Goal: Communication & Community: Ask a question

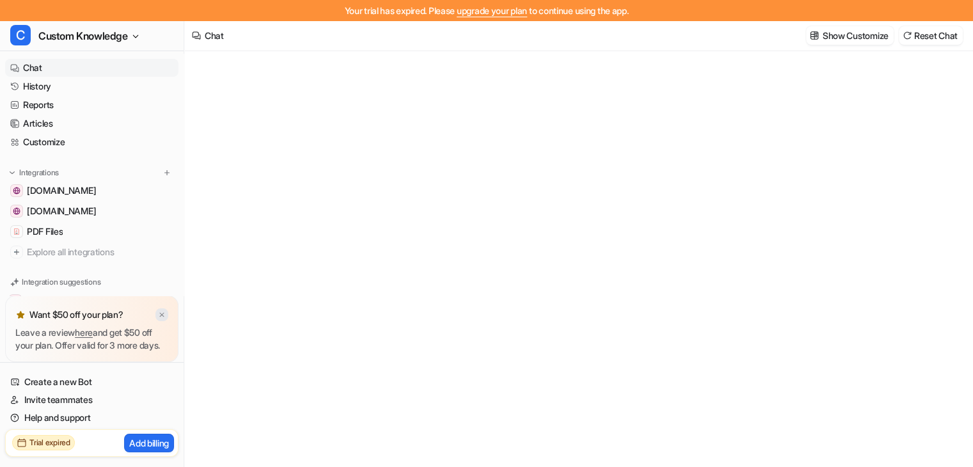
click at [162, 311] on img at bounding box center [162, 315] width 8 height 8
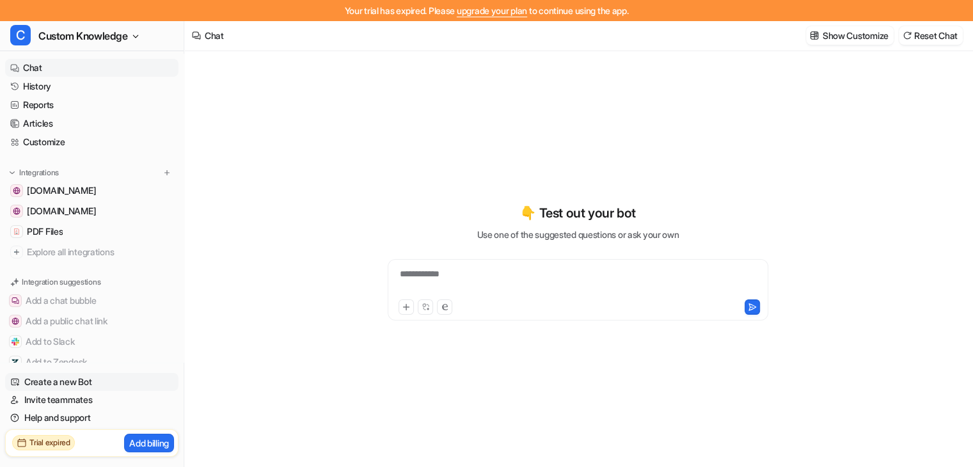
type textarea "**********"
click at [73, 417] on link "Help and support" at bounding box center [91, 418] width 173 height 18
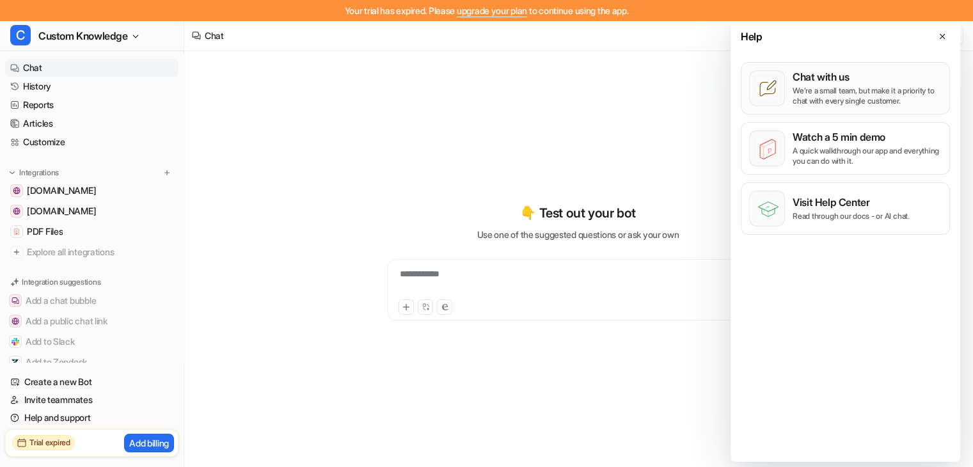
click at [849, 87] on p "We’re a small team, but make it a priority to chat with every single customer." at bounding box center [866, 96] width 149 height 20
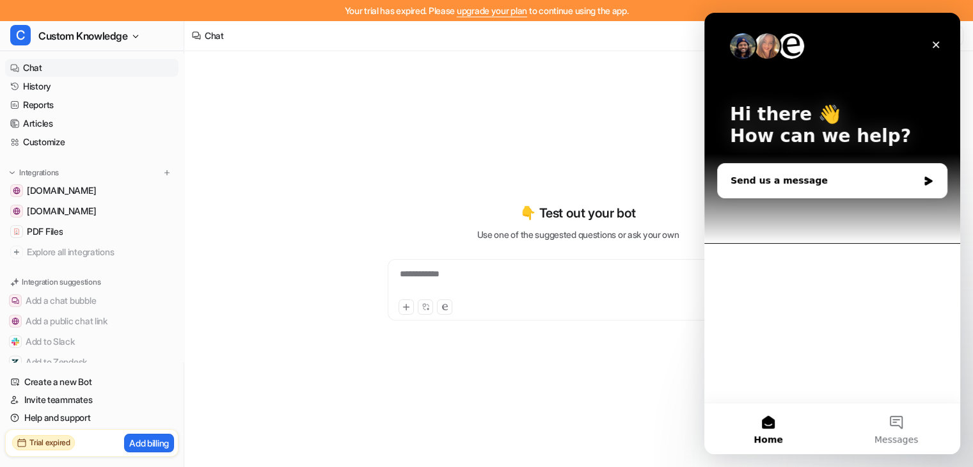
click at [783, 185] on div "Send us a message" at bounding box center [823, 180] width 187 height 13
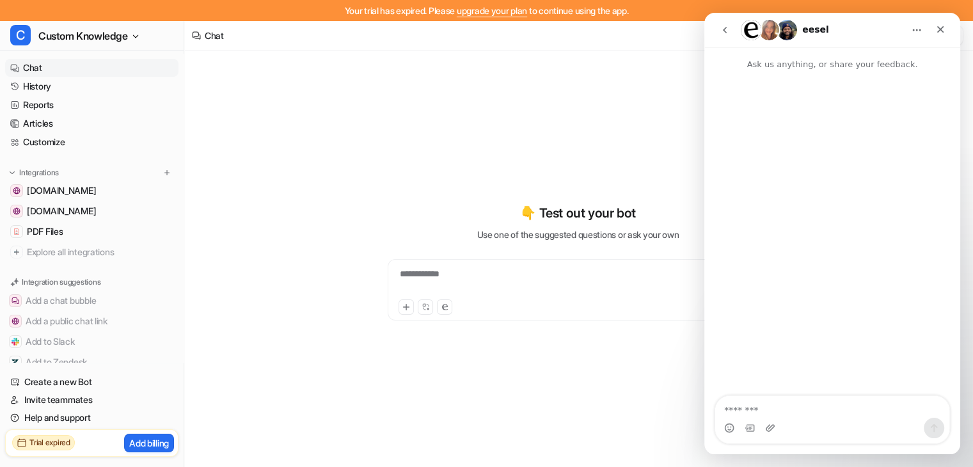
click at [724, 28] on icon "go back" at bounding box center [725, 30] width 4 height 6
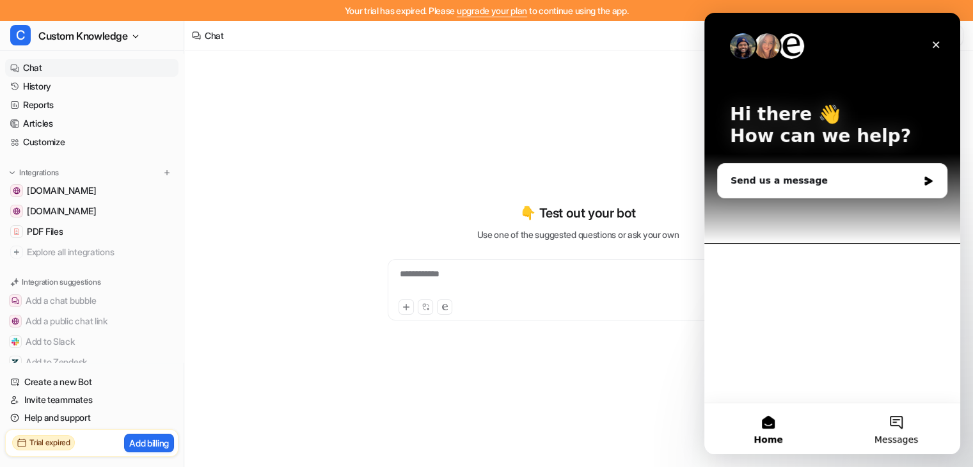
click at [901, 430] on button "Messages" at bounding box center [896, 428] width 128 height 51
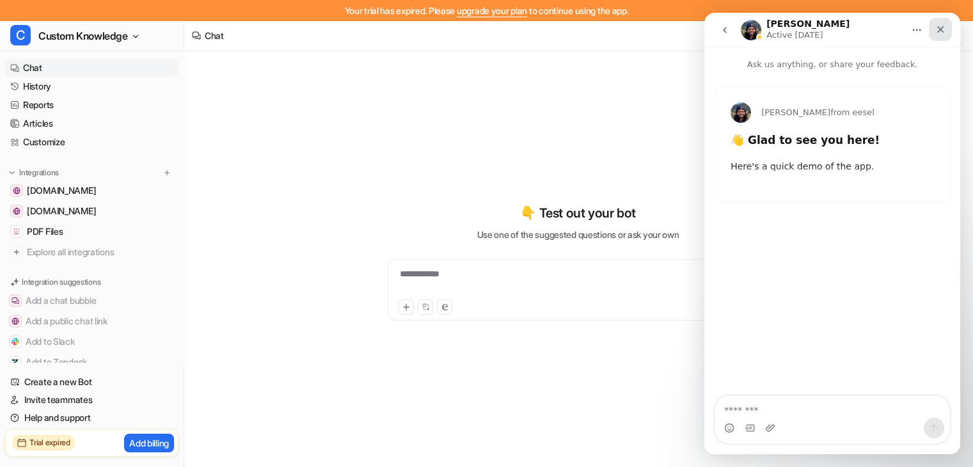
click at [939, 31] on icon "Close" at bounding box center [940, 29] width 10 height 10
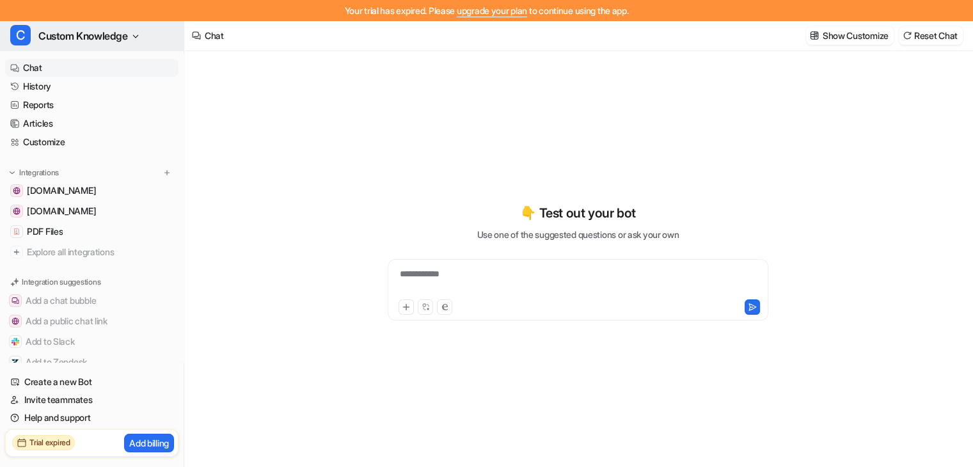
click at [98, 40] on span "Custom Knowledge" at bounding box center [83, 36] width 90 height 18
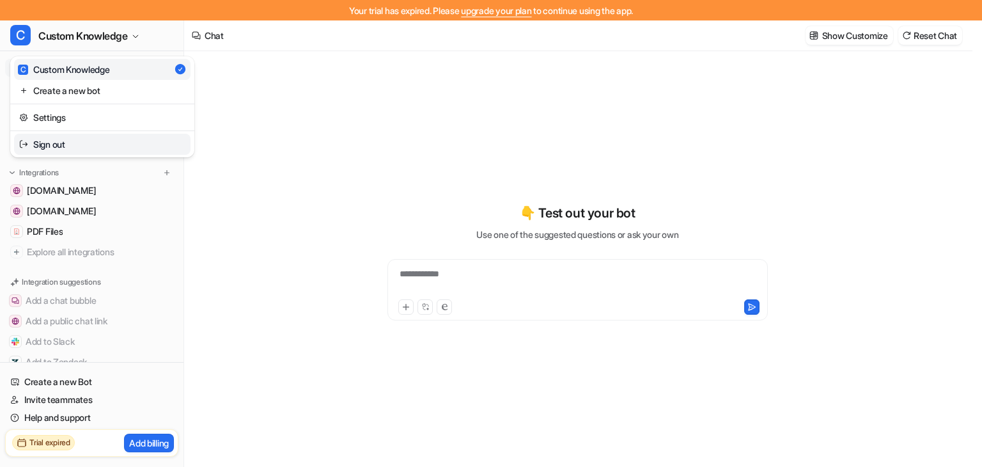
click at [51, 141] on link "Sign out" at bounding box center [102, 144] width 176 height 21
